Goal: Task Accomplishment & Management: Use online tool/utility

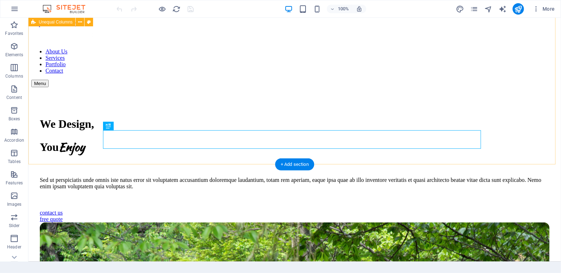
scroll to position [178, 0]
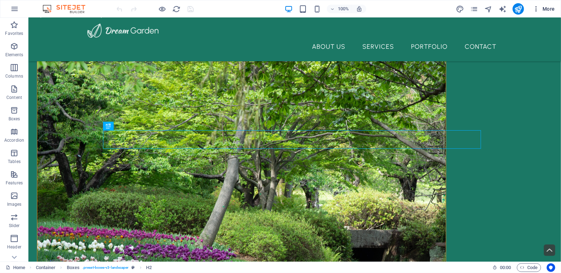
click at [535, 11] on icon "button" at bounding box center [536, 8] width 7 height 7
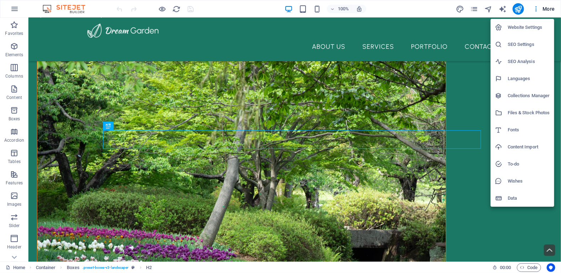
click at [521, 112] on h6 "Files & Stock Photos" at bounding box center [529, 112] width 42 height 9
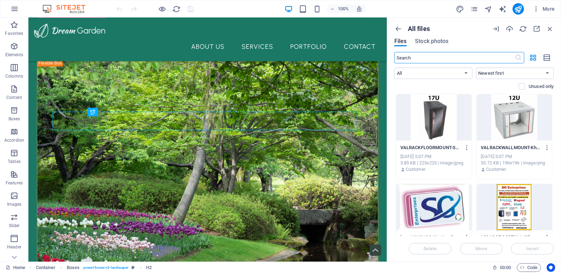
scroll to position [169, 0]
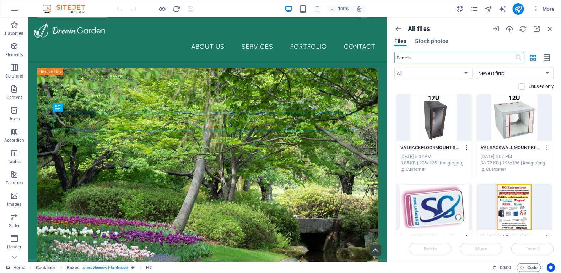
click at [466, 146] on icon "button" at bounding box center [467, 147] width 7 height 6
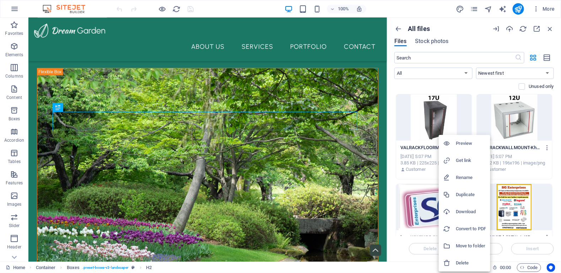
click at [459, 259] on h6 "Delete" at bounding box center [471, 262] width 30 height 9
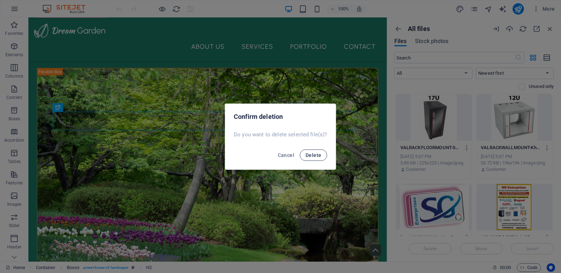
click at [316, 153] on span "Delete" at bounding box center [314, 155] width 16 height 6
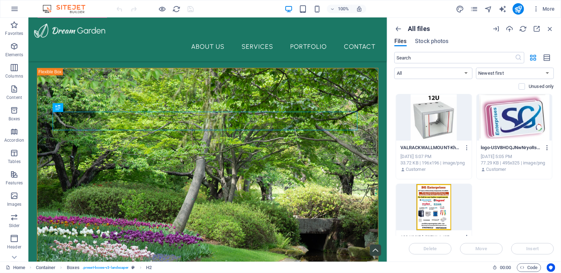
click at [546, 148] on icon "button" at bounding box center [547, 147] width 7 height 6
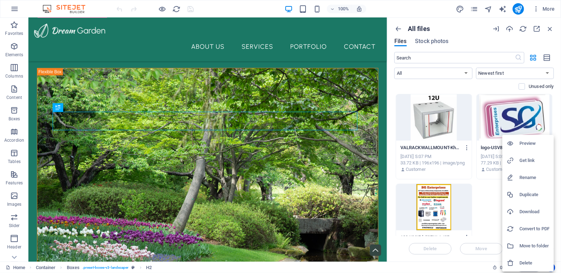
click at [525, 265] on h6 "Delete" at bounding box center [535, 262] width 30 height 9
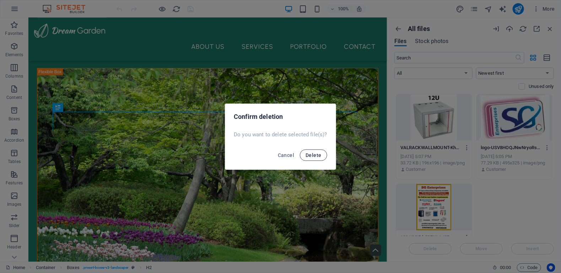
click at [315, 155] on span "Delete" at bounding box center [314, 155] width 16 height 6
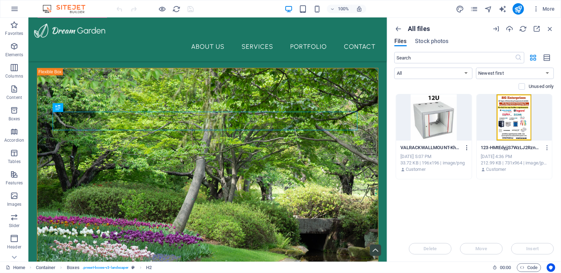
click at [467, 148] on icon "button" at bounding box center [467, 147] width 7 height 6
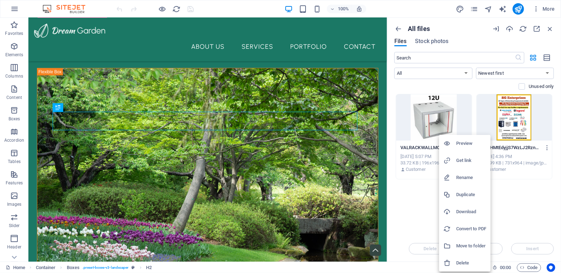
click at [465, 266] on h6 "Delete" at bounding box center [471, 262] width 30 height 9
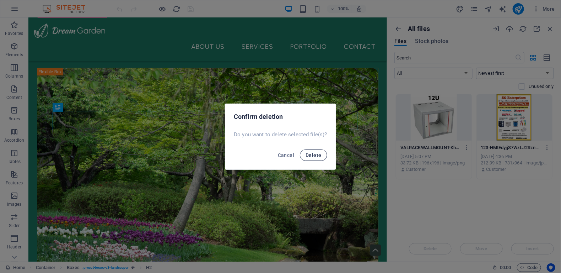
click at [311, 156] on span "Delete" at bounding box center [314, 155] width 16 height 6
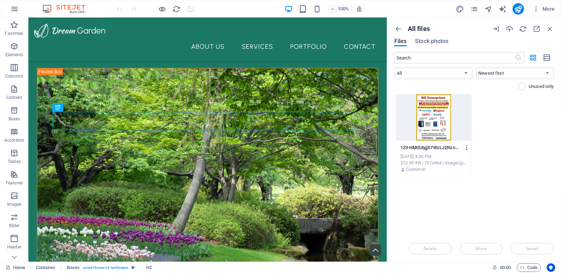
click at [545, 148] on div "123-HMtEdyjjS7WzLJ2RznzFzg.jpg 123-HMtEdyjjS7WzLJ2RznzFzg.jpg Oct 5, 2025 4:36 …" at bounding box center [475, 136] width 160 height 85
click at [466, 148] on icon "button" at bounding box center [467, 147] width 7 height 6
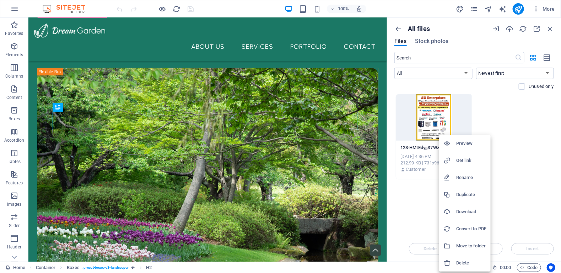
click at [467, 260] on h6 "Delete" at bounding box center [471, 262] width 30 height 9
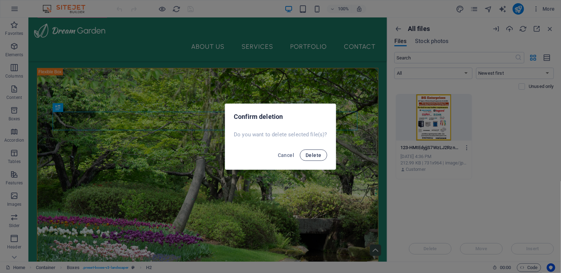
click at [318, 154] on span "Delete" at bounding box center [314, 155] width 16 height 6
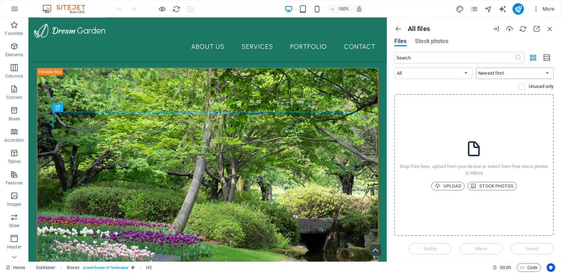
click at [545, 74] on select "Newest first Oldest first Name (A-Z) Name (Z-A) Size (0-9) Size (9-0) Resolutio…" at bounding box center [515, 73] width 78 height 11
drag, startPoint x: 547, startPoint y: 32, endPoint x: 519, endPoint y: 15, distance: 33.3
click at [547, 32] on icon "button" at bounding box center [550, 29] width 8 height 8
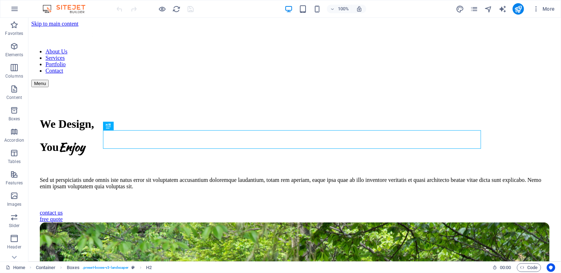
scroll to position [178, 0]
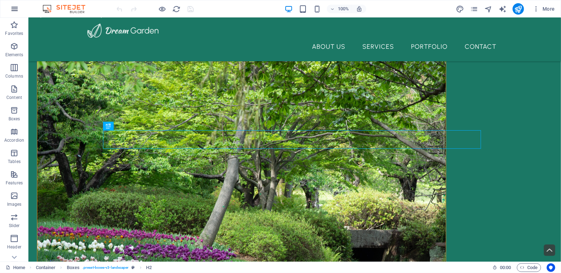
click at [12, 11] on icon "button" at bounding box center [14, 9] width 9 height 9
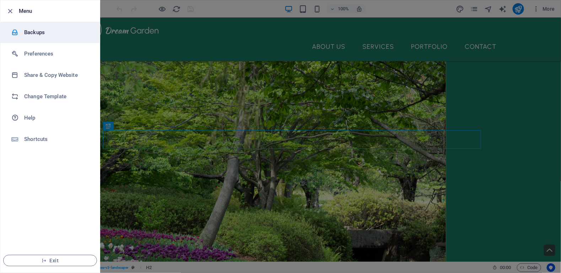
click at [37, 33] on h6 "Backups" at bounding box center [57, 32] width 66 height 9
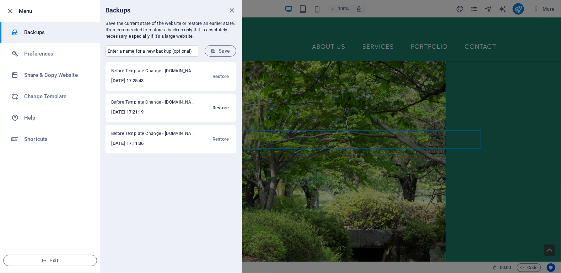
click at [215, 109] on span "Restore" at bounding box center [221, 107] width 16 height 9
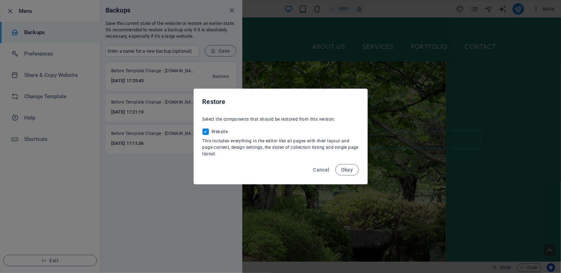
click at [346, 169] on span "Okay" at bounding box center [347, 170] width 12 height 6
checkbox input "false"
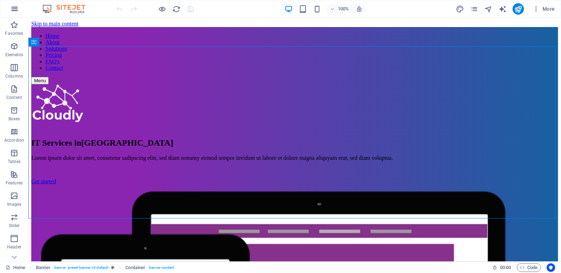
click at [12, 8] on icon "button" at bounding box center [14, 9] width 9 height 9
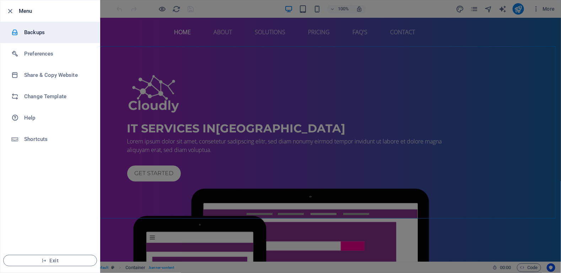
click at [41, 34] on h6 "Backups" at bounding box center [57, 32] width 66 height 9
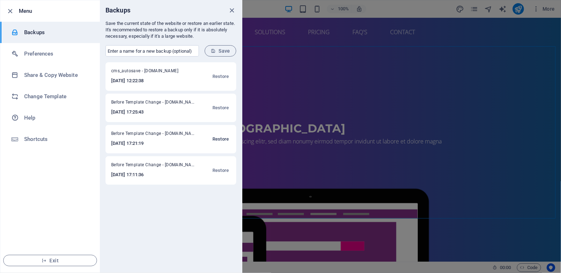
click at [224, 141] on span "Restore" at bounding box center [221, 139] width 16 height 9
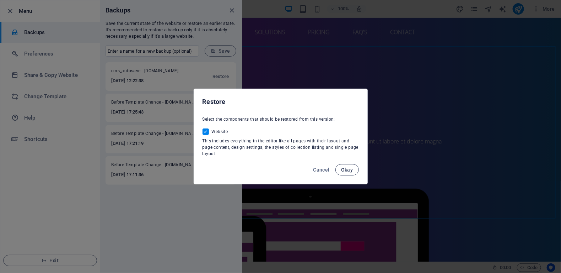
click at [350, 169] on span "Okay" at bounding box center [347, 170] width 12 height 6
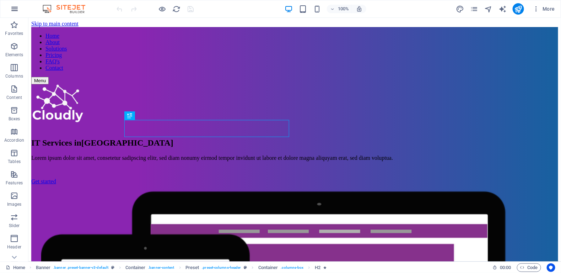
click at [14, 7] on icon "button" at bounding box center [14, 9] width 9 height 9
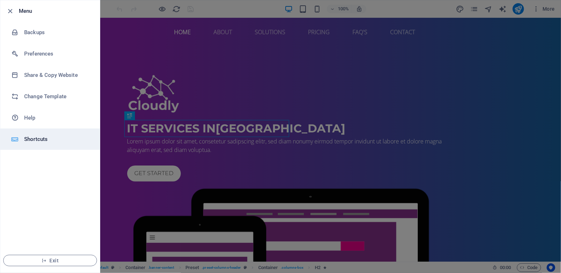
click at [32, 136] on h6 "Shortcuts" at bounding box center [57, 139] width 66 height 9
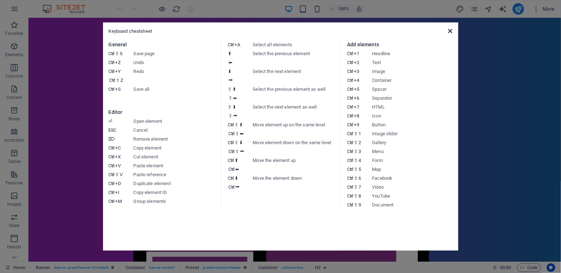
click at [450, 31] on icon at bounding box center [450, 31] width 4 height 6
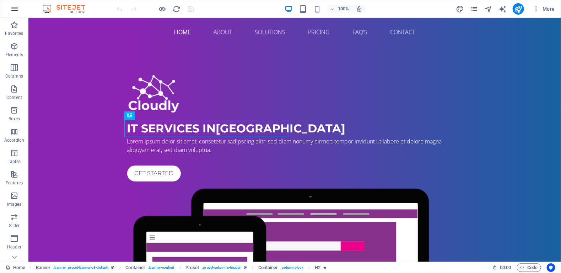
click at [9, 7] on button "button" at bounding box center [14, 8] width 17 height 17
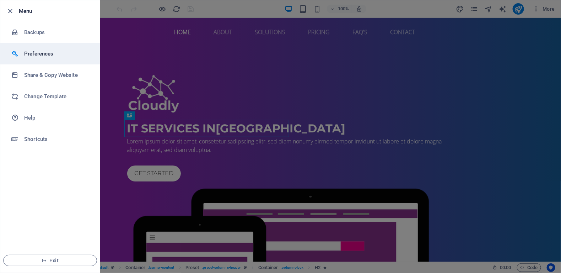
click at [31, 56] on h6 "Preferences" at bounding box center [57, 53] width 66 height 9
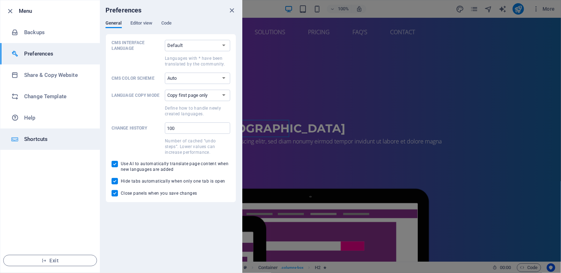
click at [30, 139] on h6 "Shortcuts" at bounding box center [57, 139] width 66 height 9
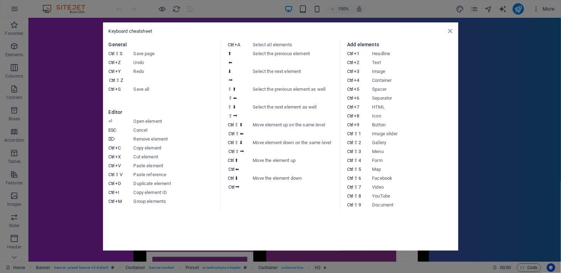
click at [447, 29] on div "Keyboard cheatsheet" at bounding box center [281, 31] width 344 height 6
click at [451, 30] on icon at bounding box center [450, 31] width 4 height 6
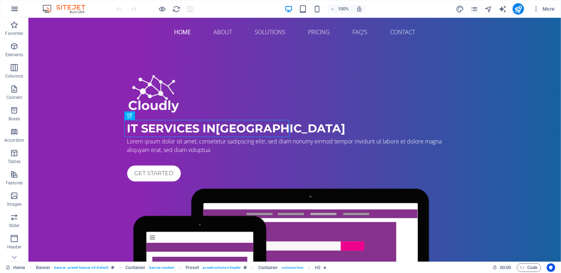
click at [11, 10] on icon "button" at bounding box center [14, 9] width 9 height 9
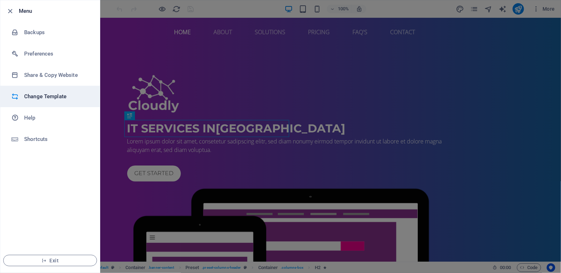
click at [38, 96] on h6 "Change Template" at bounding box center [57, 96] width 66 height 9
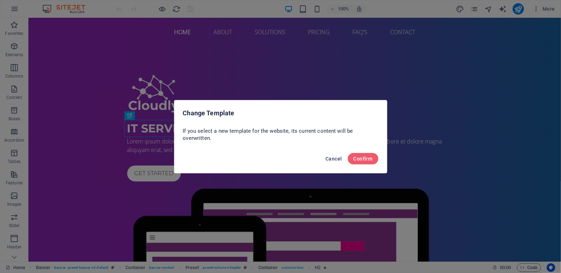
click at [338, 160] on span "Cancel" at bounding box center [334, 159] width 16 height 6
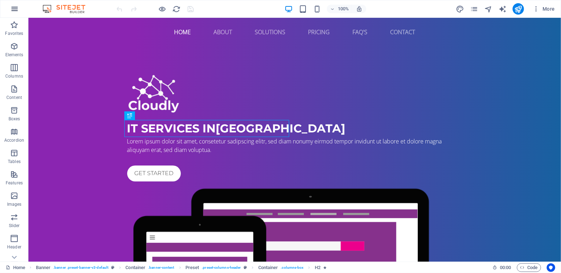
click at [16, 5] on icon "button" at bounding box center [14, 9] width 9 height 9
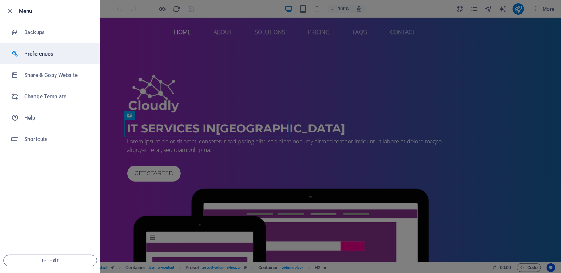
click at [37, 55] on h6 "Preferences" at bounding box center [57, 53] width 66 height 9
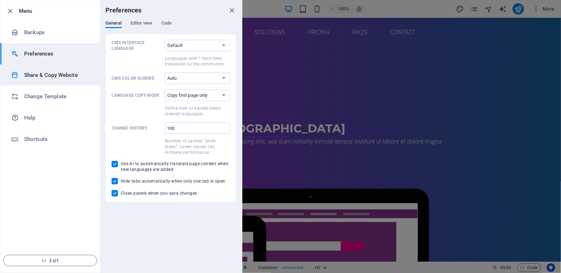
click at [37, 75] on h6 "Share & Copy Website" at bounding box center [57, 75] width 66 height 9
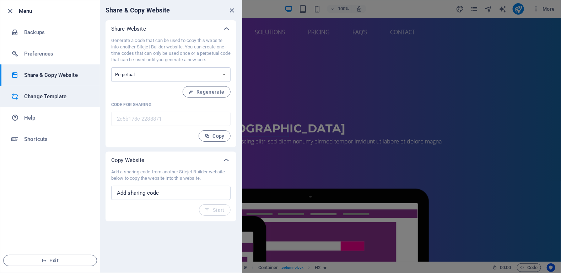
click at [46, 99] on h6 "Change Template" at bounding box center [57, 96] width 66 height 9
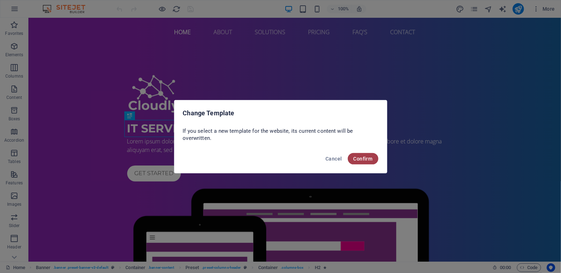
click at [375, 158] on button "Confirm" at bounding box center [363, 158] width 31 height 11
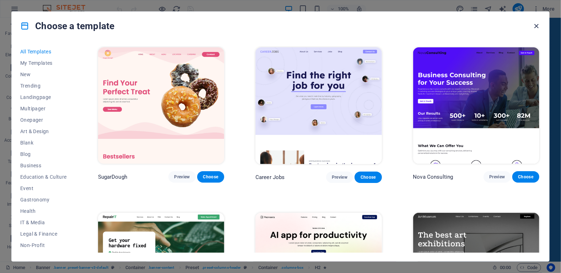
click at [537, 26] on icon "button" at bounding box center [537, 26] width 8 height 8
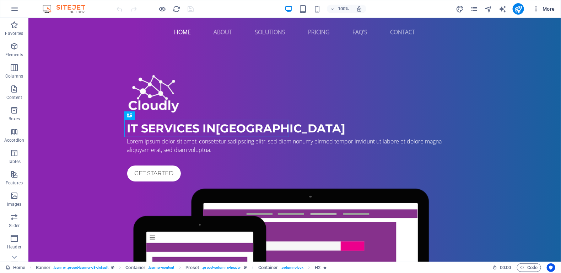
click at [537, 6] on icon "button" at bounding box center [536, 8] width 7 height 7
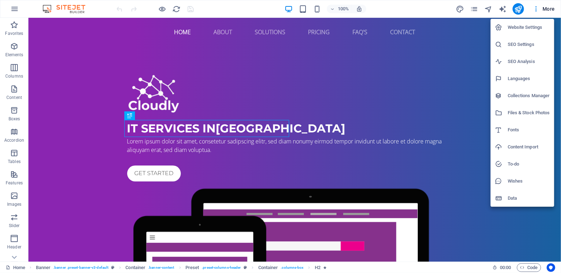
click at [520, 112] on h6 "Files & Stock Photos" at bounding box center [529, 112] width 42 height 9
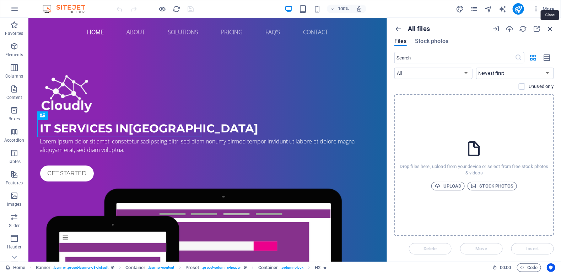
click at [551, 30] on icon "button" at bounding box center [550, 29] width 8 height 8
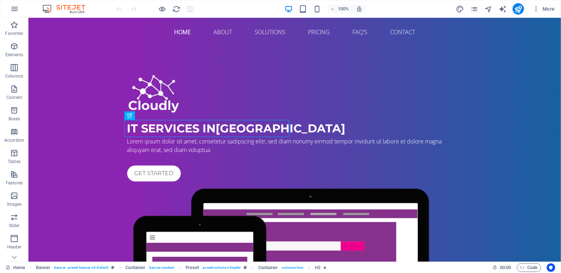
click at [4, 12] on div "100% More" at bounding box center [280, 8] width 561 height 17
click at [12, 11] on icon "button" at bounding box center [14, 9] width 9 height 9
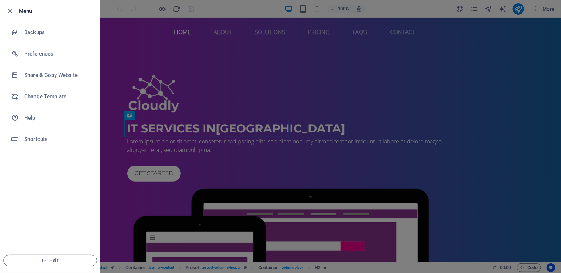
click at [218, 72] on div at bounding box center [280, 136] width 561 height 273
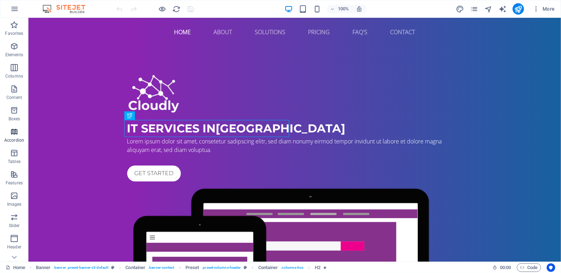
click at [15, 138] on p "Accordion" at bounding box center [14, 140] width 20 height 6
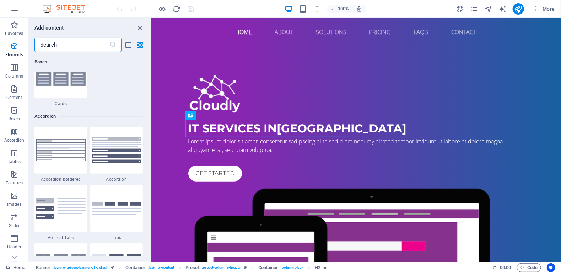
scroll to position [2269, 0]
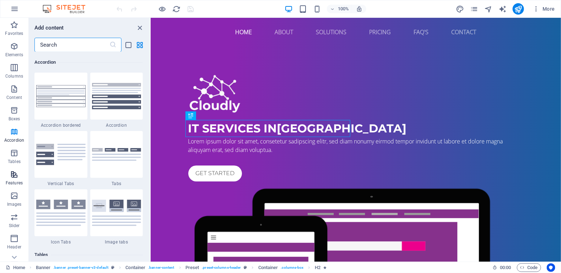
click at [12, 174] on icon "button" at bounding box center [14, 174] width 9 height 9
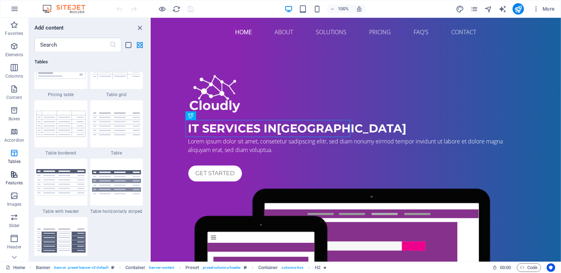
scroll to position [2770, 0]
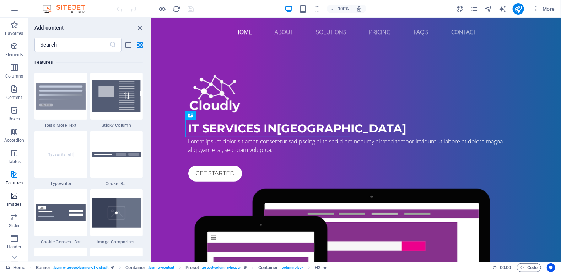
click at [17, 200] on span "Images" at bounding box center [14, 199] width 28 height 17
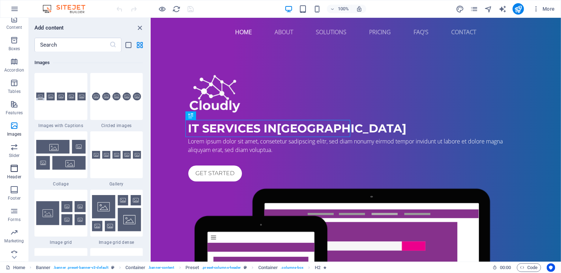
scroll to position [76, 0]
drag, startPoint x: 139, startPoint y: 28, endPoint x: 109, endPoint y: 11, distance: 34.4
click at [139, 28] on icon "close panel" at bounding box center [140, 28] width 8 height 8
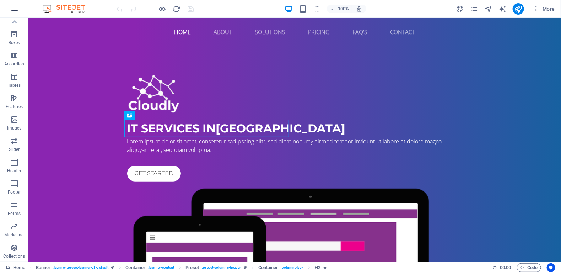
click at [9, 6] on button "button" at bounding box center [14, 8] width 17 height 17
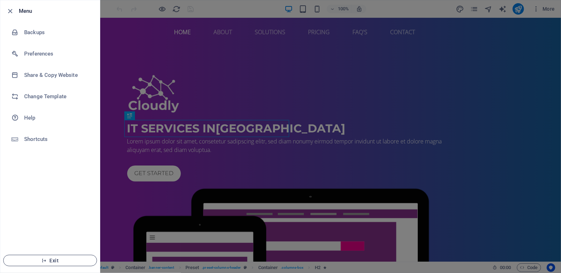
click at [54, 260] on span "Exit" at bounding box center [50, 260] width 82 height 6
click at [58, 261] on span "Exit" at bounding box center [50, 260] width 82 height 6
click at [54, 263] on span "Exit" at bounding box center [50, 260] width 82 height 6
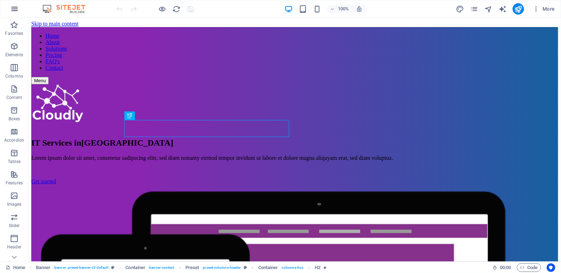
click at [9, 9] on button "button" at bounding box center [14, 8] width 17 height 17
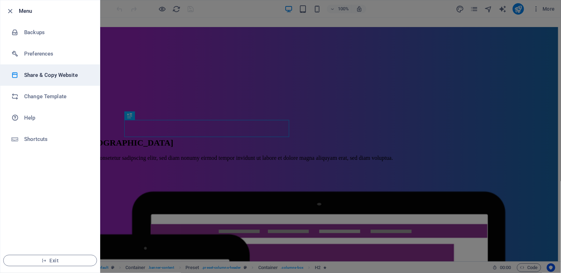
drag, startPoint x: 40, startPoint y: 75, endPoint x: 39, endPoint y: 72, distance: 3.6
click at [40, 75] on h6 "Share & Copy Website" at bounding box center [57, 75] width 66 height 9
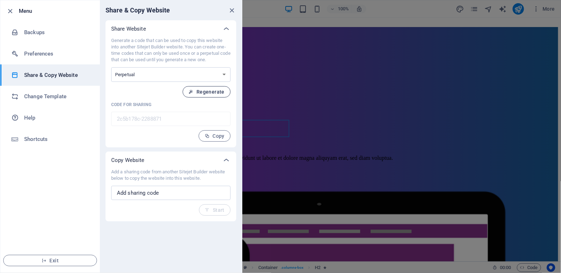
click at [216, 93] on span "Regenerate" at bounding box center [207, 92] width 36 height 6
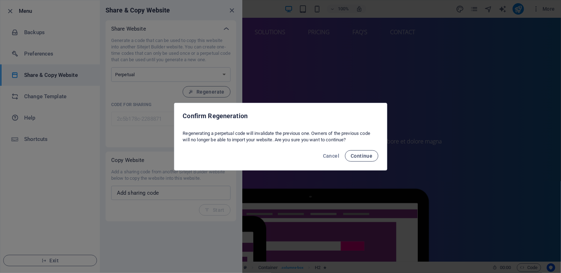
click at [366, 155] on span "Continue" at bounding box center [362, 156] width 22 height 6
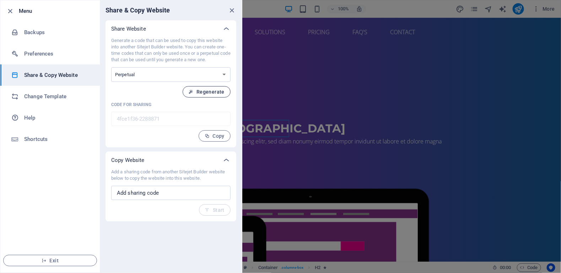
click at [208, 92] on span "Regenerate" at bounding box center [207, 92] width 36 height 6
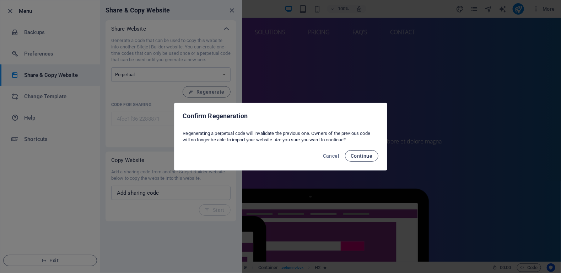
click at [370, 154] on span "Continue" at bounding box center [362, 156] width 22 height 6
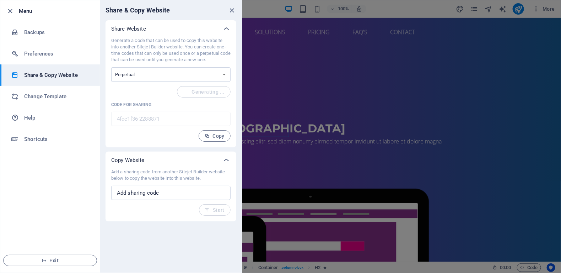
type input "3a5f4a55-2288871"
click at [70, 260] on span "Exit" at bounding box center [50, 260] width 82 height 6
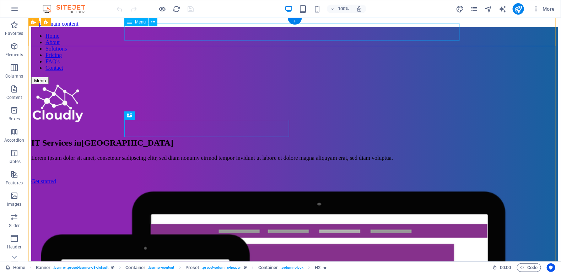
click at [405, 32] on nav "Home About Solutions Pricing FAQ's Contact" at bounding box center [294, 51] width 527 height 38
click at [152, 19] on icon at bounding box center [153, 21] width 4 height 7
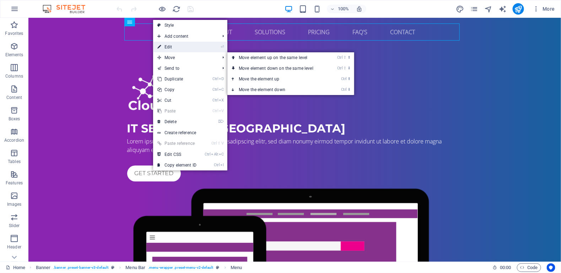
click at [177, 50] on link "⏎ Edit" at bounding box center [177, 47] width 48 height 11
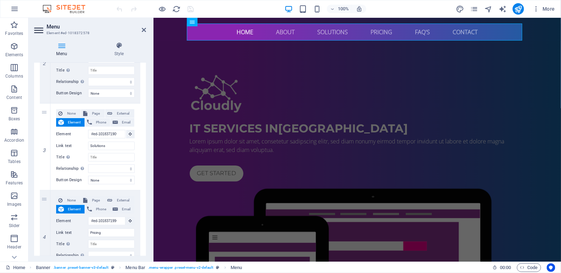
click at [147, 31] on aside "Menu Element #ed-1018372578 Menu Style Menu Auto Custom Create custom menu item…" at bounding box center [90, 139] width 125 height 243
click at [140, 28] on h2 "Menu" at bounding box center [97, 26] width 100 height 6
click at [143, 31] on icon at bounding box center [144, 30] width 4 height 6
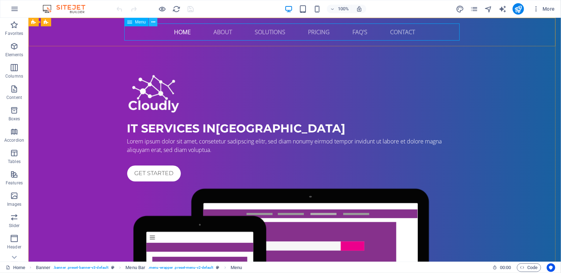
click at [155, 23] on icon at bounding box center [153, 21] width 4 height 7
click at [331, 9] on icon "button" at bounding box center [332, 9] width 5 height 5
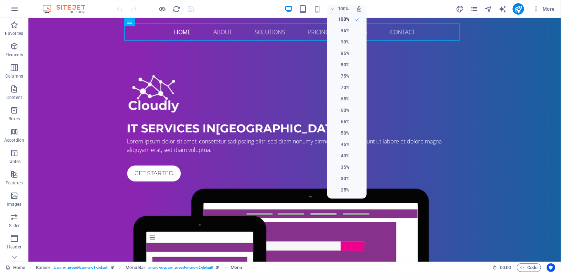
click at [410, 56] on div at bounding box center [280, 136] width 561 height 273
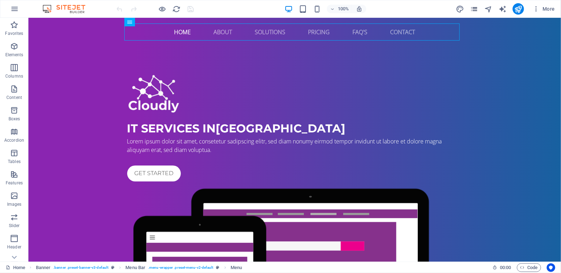
click at [478, 10] on icon "pages" at bounding box center [474, 9] width 8 height 8
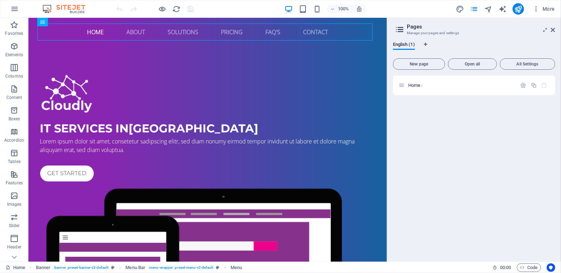
click at [551, 31] on header "Pages Manage your pages and settings" at bounding box center [475, 27] width 161 height 18
click at [556, 33] on header "Pages Manage your pages and settings" at bounding box center [475, 27] width 161 height 18
click at [473, 9] on icon "pages" at bounding box center [474, 9] width 8 height 8
click at [403, 26] on icon at bounding box center [400, 30] width 11 height 10
click at [553, 31] on icon at bounding box center [553, 30] width 4 height 6
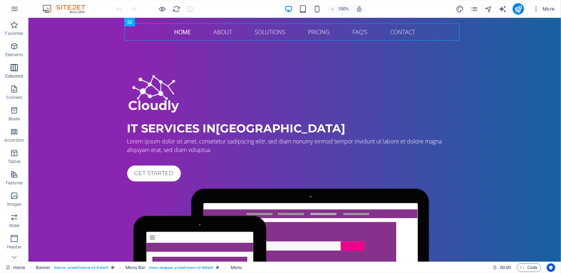
click at [10, 73] on span "Columns" at bounding box center [14, 71] width 28 height 17
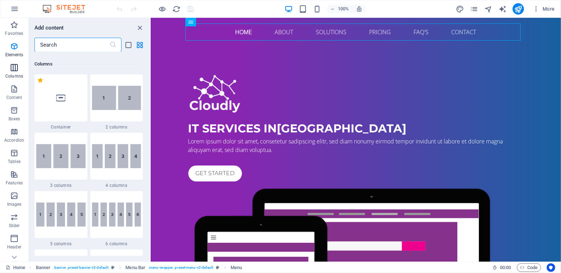
scroll to position [352, 0]
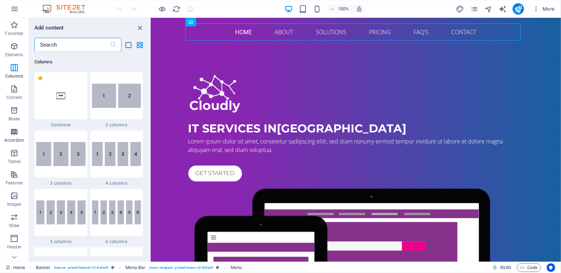
click at [12, 136] on span "Accordion" at bounding box center [14, 135] width 28 height 17
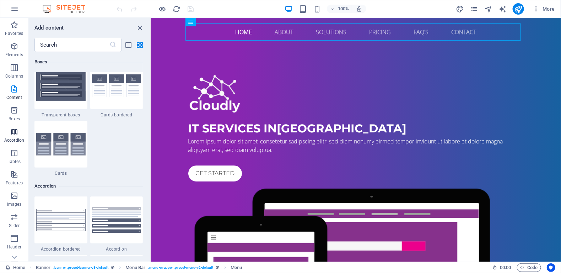
scroll to position [2269, 0]
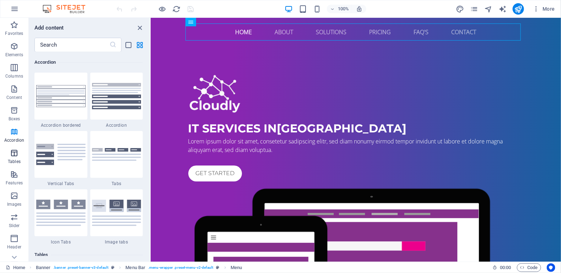
click at [11, 153] on icon "button" at bounding box center [14, 153] width 9 height 9
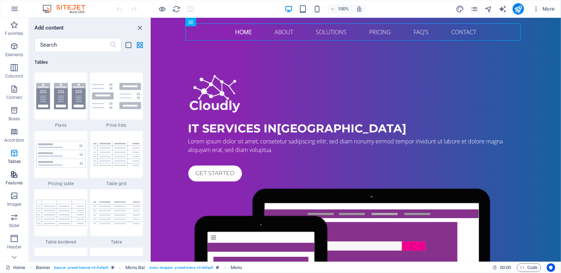
click at [12, 177] on icon "button" at bounding box center [14, 174] width 9 height 9
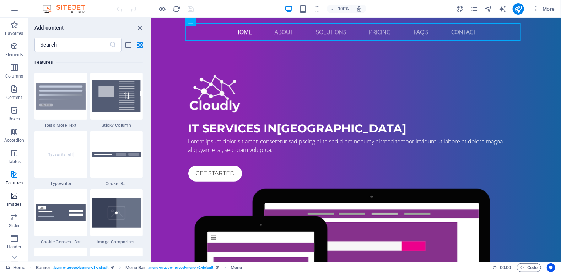
click at [12, 197] on icon "button" at bounding box center [14, 195] width 9 height 9
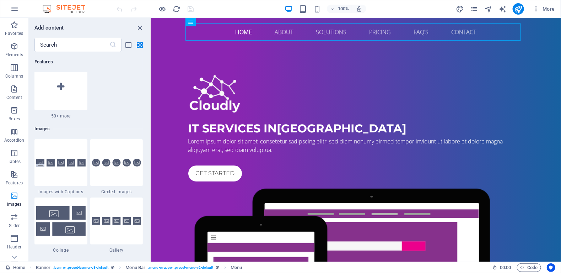
scroll to position [3603, 0]
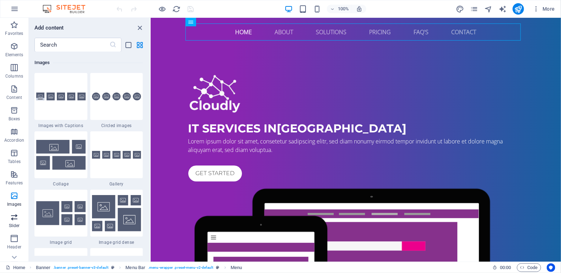
click at [14, 220] on icon "button" at bounding box center [14, 217] width 9 height 9
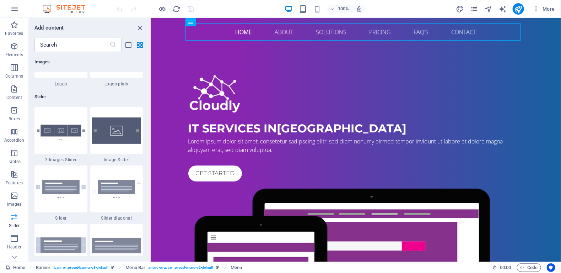
scroll to position [4029, 0]
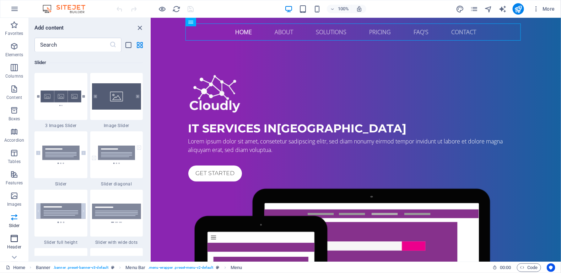
click at [10, 247] on p "Header" at bounding box center [14, 247] width 14 height 6
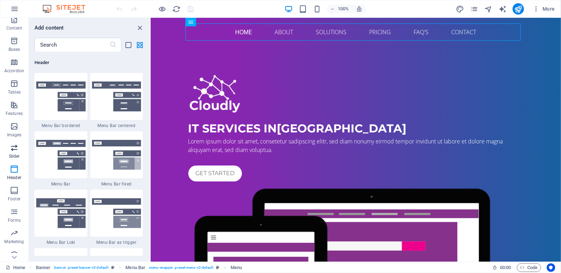
scroll to position [76, 0]
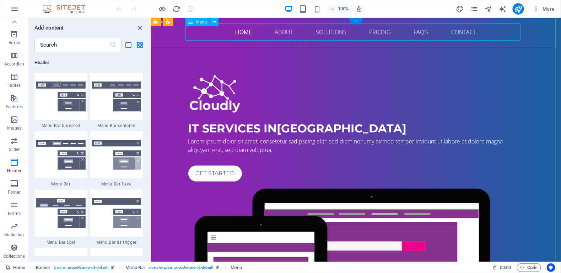
click at [242, 33] on nav "Home About Solutions Pricing FAQ's Contact" at bounding box center [356, 31] width 336 height 17
click at [545, 8] on span "More" at bounding box center [544, 8] width 22 height 7
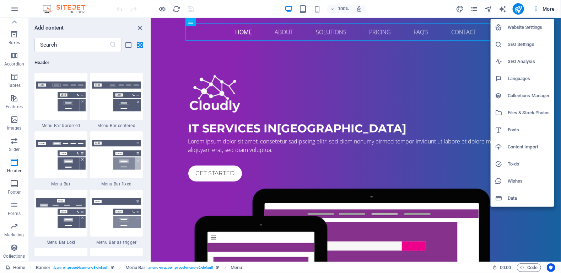
click at [518, 91] on h6 "Collections Manager" at bounding box center [529, 95] width 42 height 9
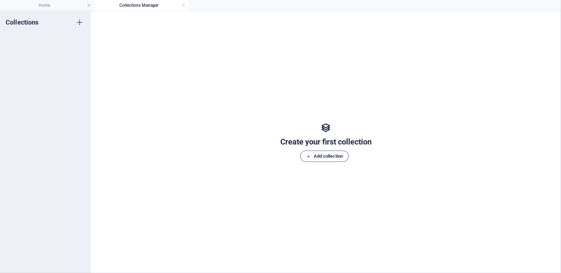
click at [326, 158] on span "Add collection" at bounding box center [324, 156] width 37 height 9
